Goal: Contribute content: Add original content to the website for others to see

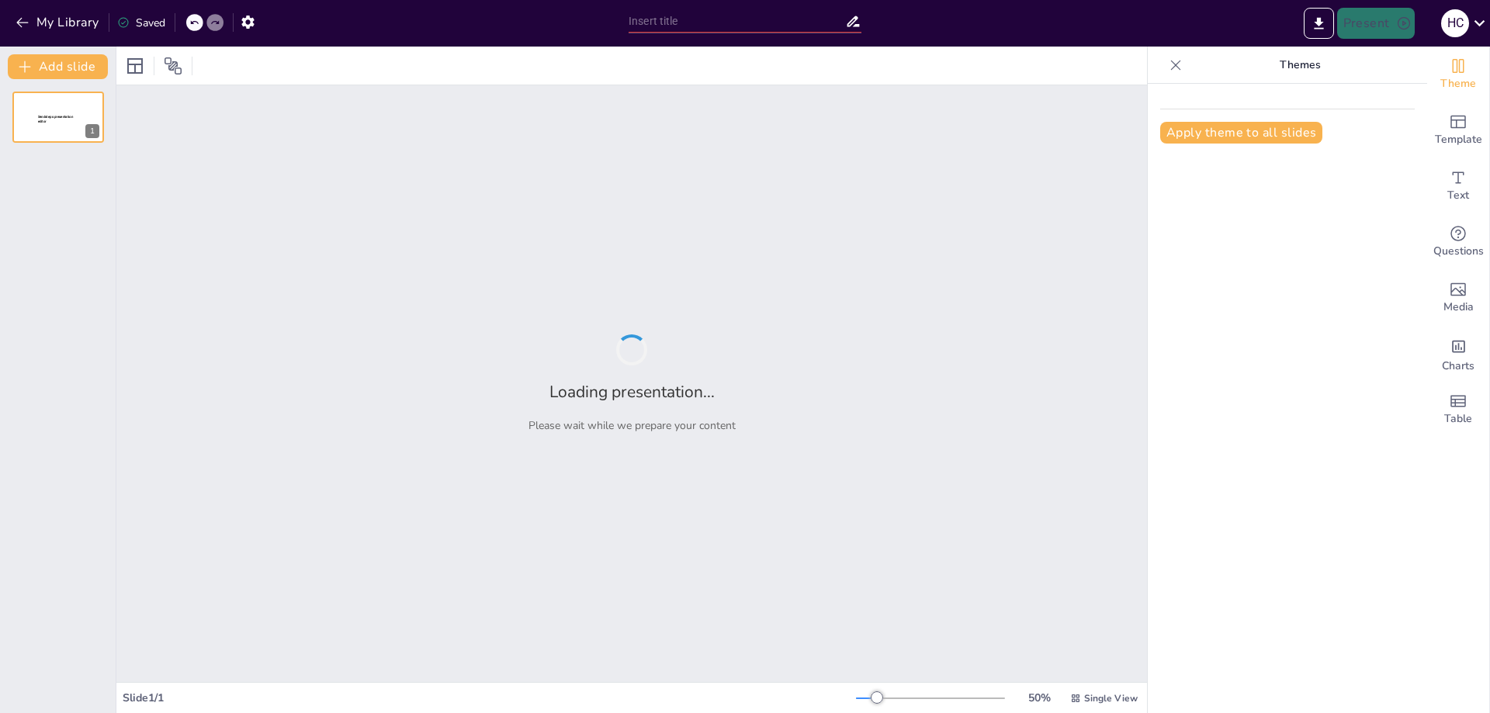
type input "New Sendsteps"
type input "Elementos Lingüísticos y Paralingüísticos en la Comunicación"
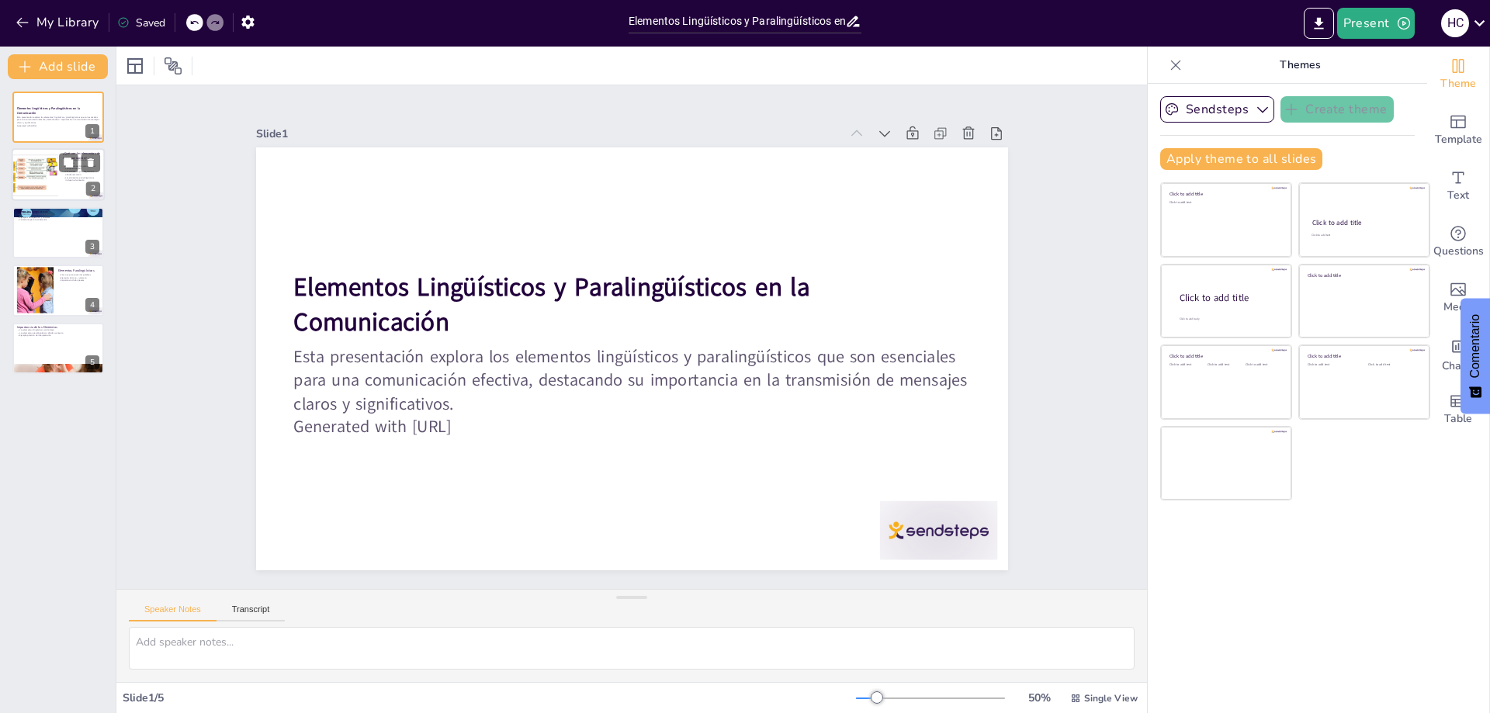
click at [43, 178] on div at bounding box center [34, 175] width 93 height 53
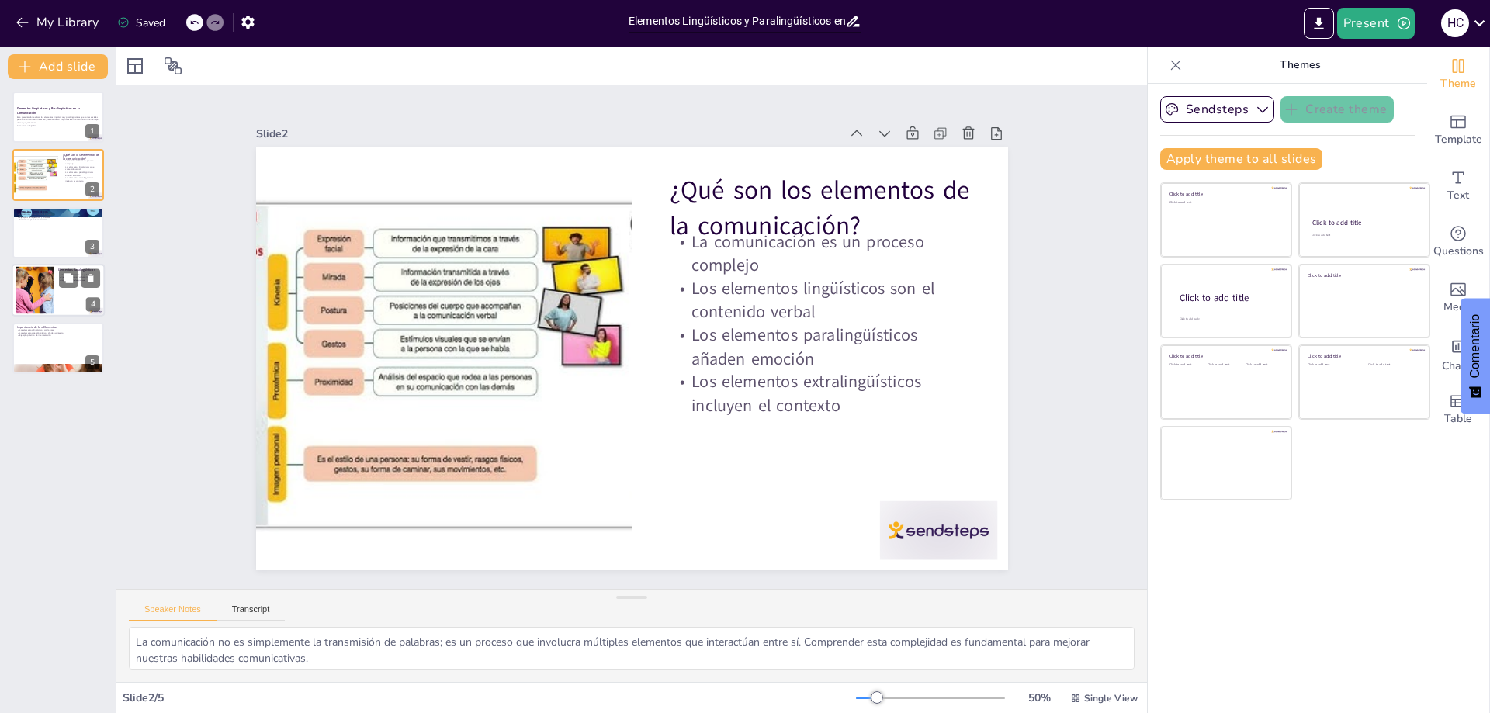
click at [75, 295] on div at bounding box center [58, 290] width 93 height 53
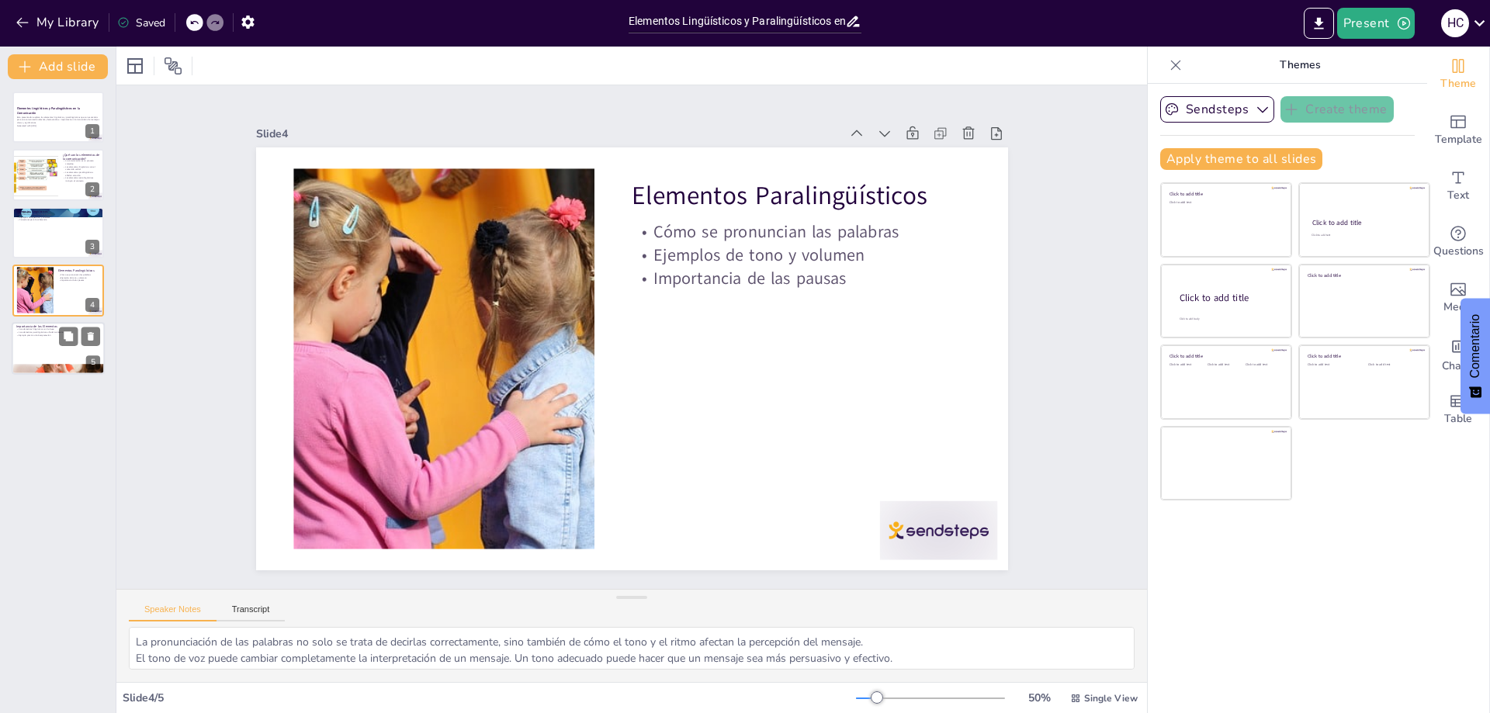
click at [30, 349] on div at bounding box center [58, 348] width 93 height 53
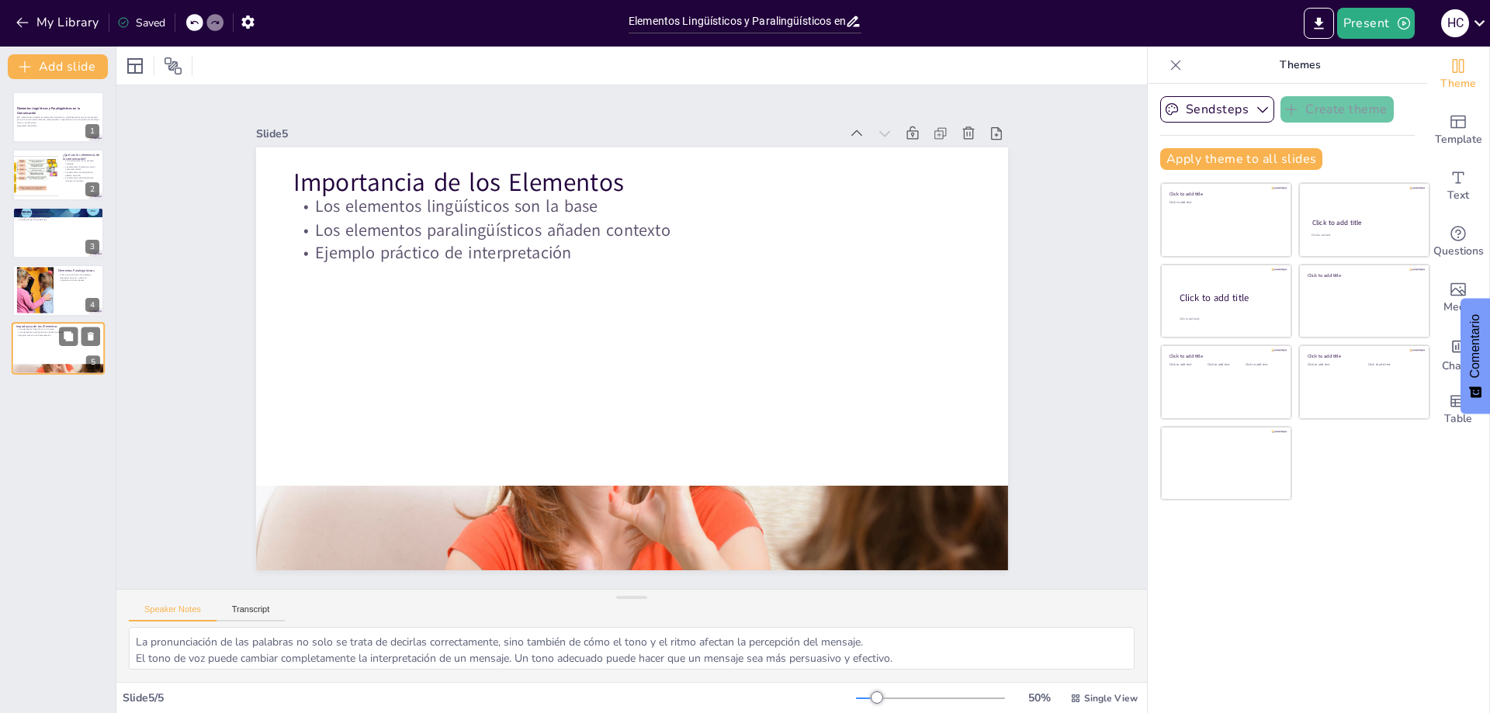
type textarea "La base de cualquier mensaje es su contenido lingüístico. Sin un contenido clar…"
click at [1325, 35] on button "Export to PowerPoint" at bounding box center [1319, 23] width 30 height 31
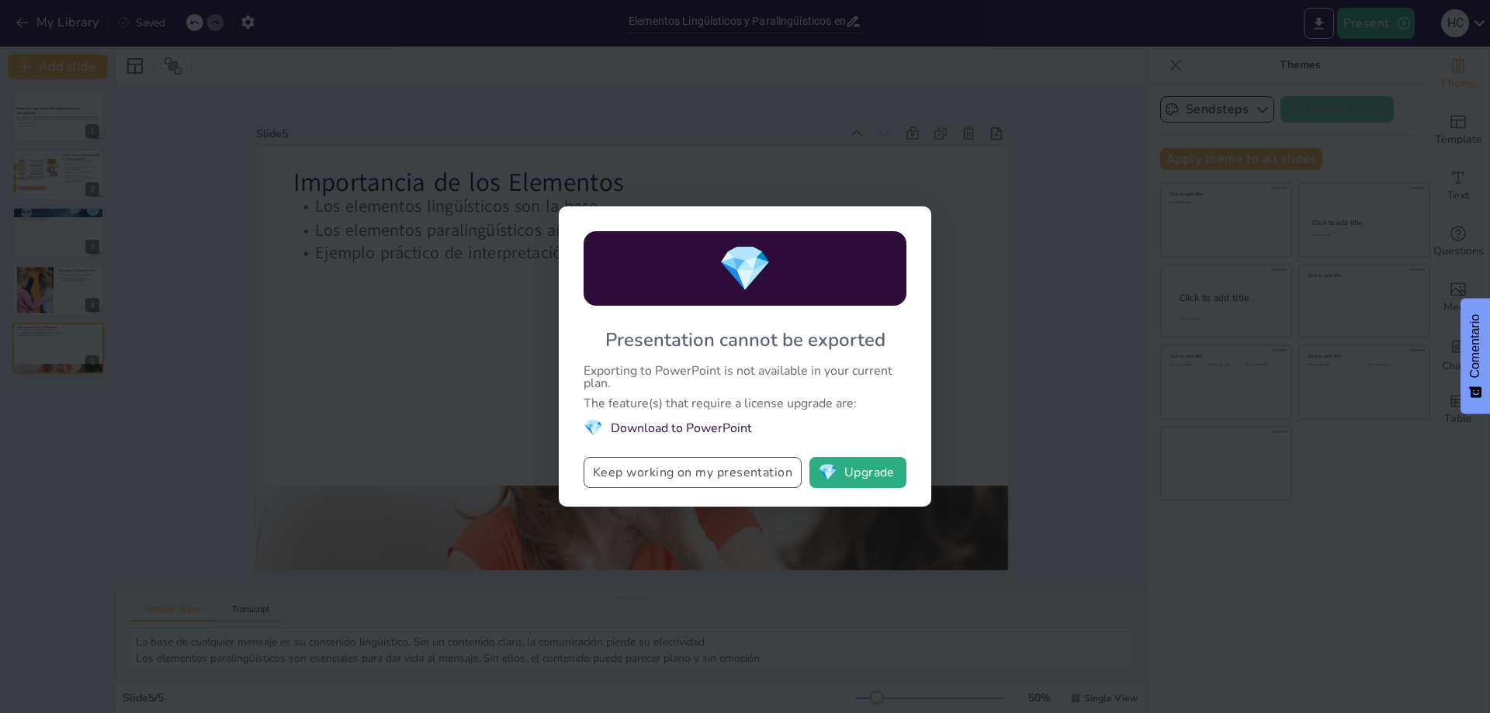
click at [702, 477] on button "Keep working on my presentation" at bounding box center [693, 472] width 218 height 31
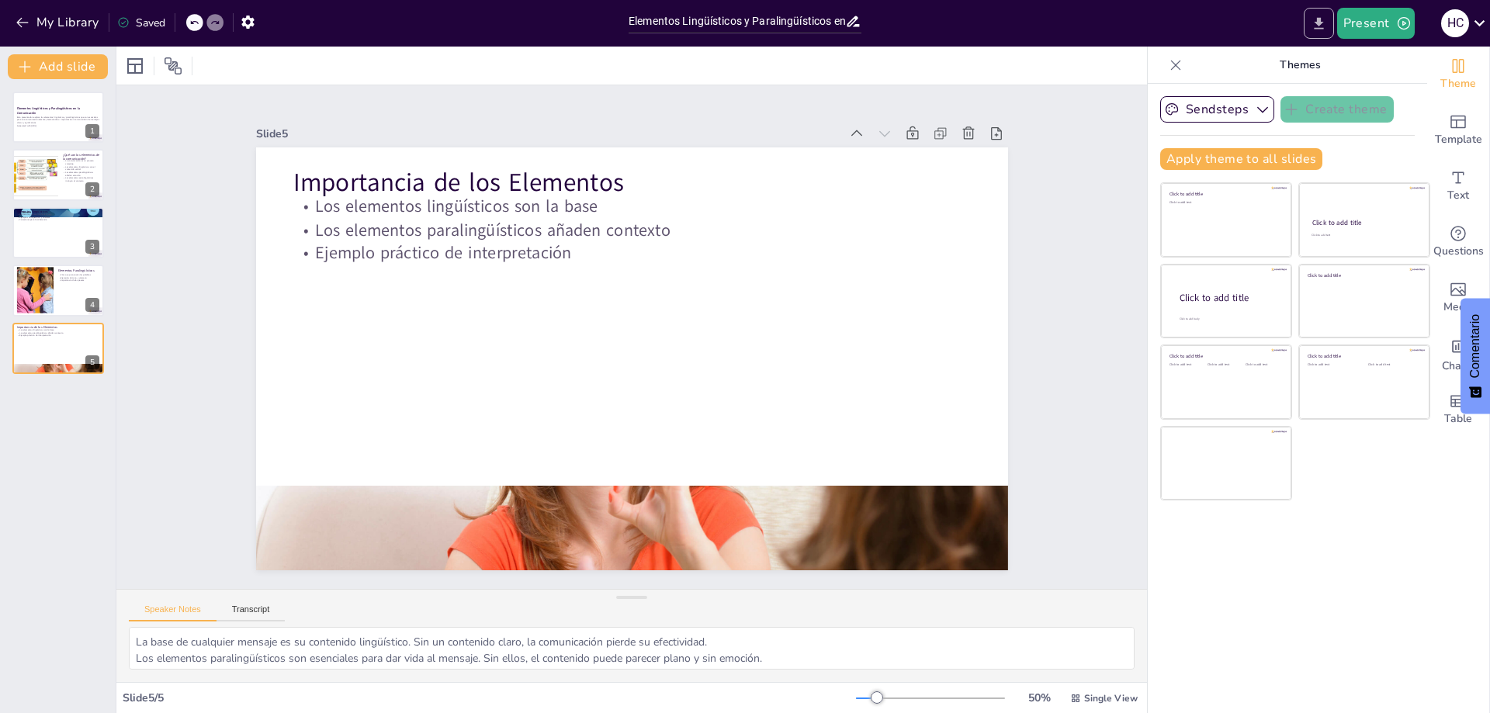
click at [1310, 16] on button "Export to PowerPoint" at bounding box center [1319, 23] width 30 height 31
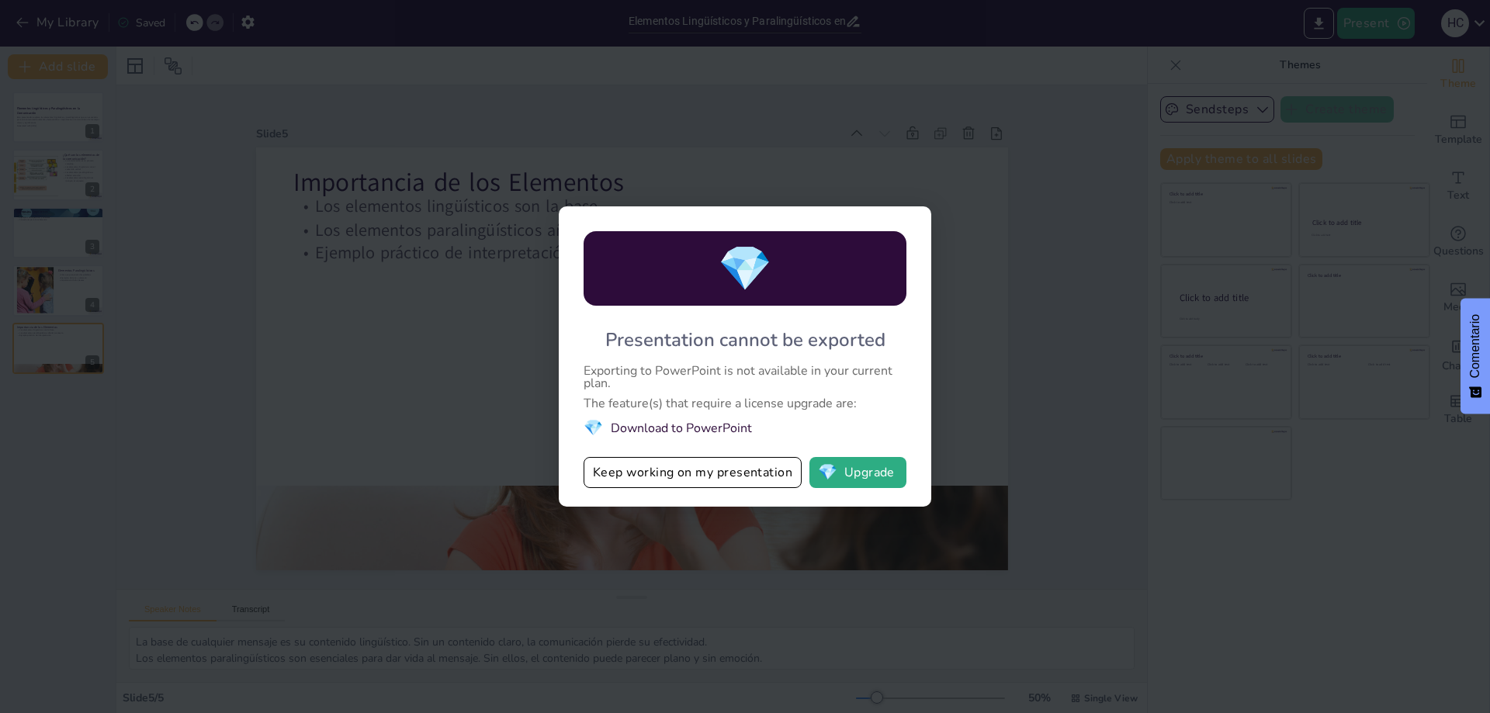
click at [874, 492] on div "💎 Presentation cannot be exported Exporting to PowerPoint is not available in y…" at bounding box center [745, 356] width 373 height 300
click at [854, 480] on button "💎 Upgrade" at bounding box center [857, 472] width 97 height 31
